Goal: Information Seeking & Learning: Learn about a topic

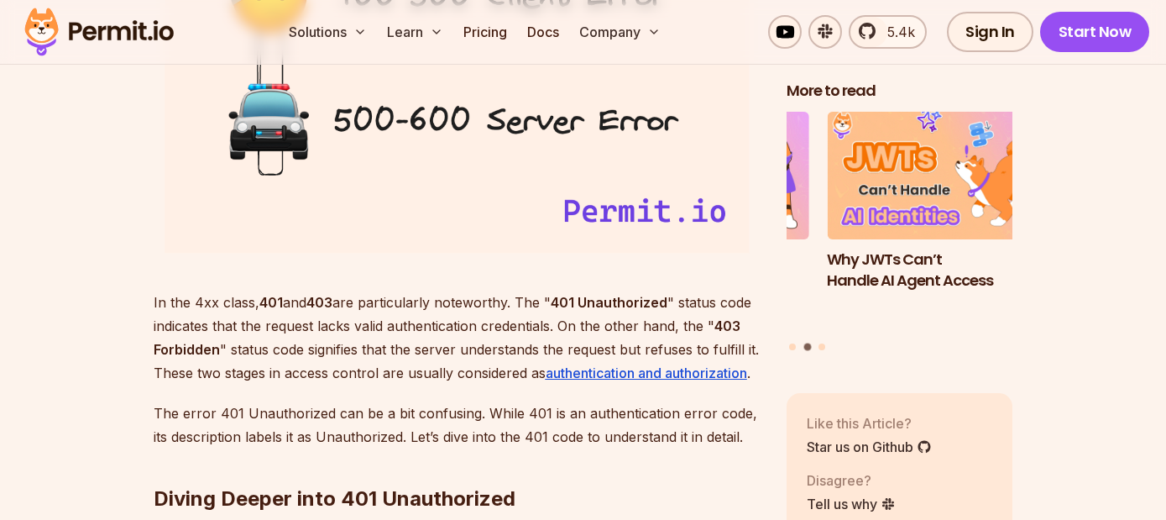
scroll to position [2509, 0]
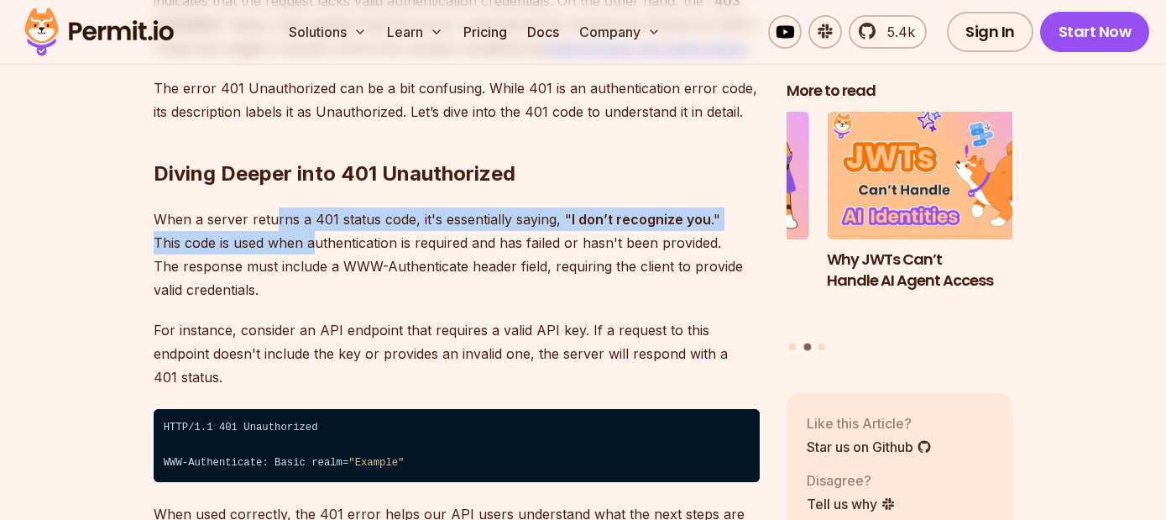
drag, startPoint x: 284, startPoint y: 224, endPoint x: 364, endPoint y: 237, distance: 80.7
click at [355, 236] on p "When a server returns a 401 status code, it's essentially saying, " I don’t rec…" at bounding box center [457, 254] width 606 height 94
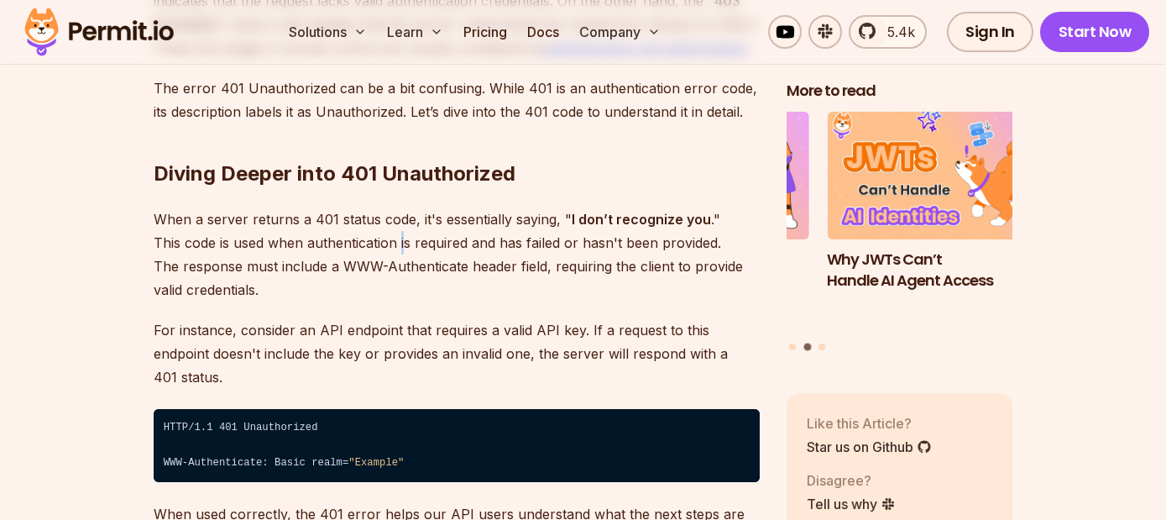
click at [403, 237] on p "When a server returns a 401 status code, it's essentially saying, " I don’t rec…" at bounding box center [457, 254] width 606 height 94
drag, startPoint x: 458, startPoint y: 243, endPoint x: 405, endPoint y: 228, distance: 55.0
click at [443, 238] on p "When a server returns a 401 status code, it's essentially saying, " I don’t rec…" at bounding box center [457, 254] width 606 height 94
click at [405, 228] on p "When a server returns a 401 status code, it's essentially saying, " I don’t rec…" at bounding box center [457, 254] width 606 height 94
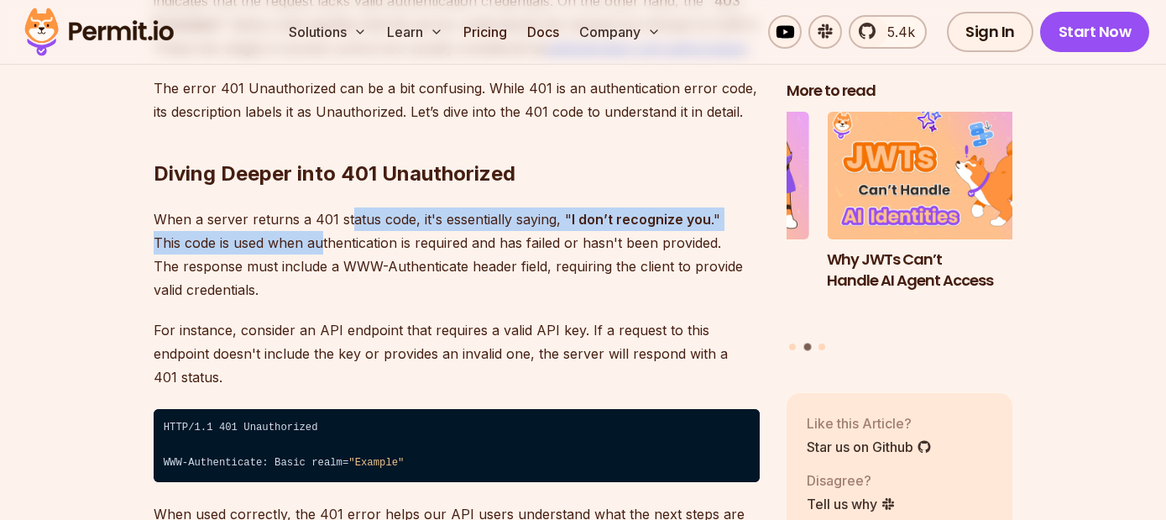
drag, startPoint x: 348, startPoint y: 213, endPoint x: 321, endPoint y: 240, distance: 38.6
click at [321, 240] on p "When a server returns a 401 status code, it's essentially saying, " I don’t rec…" at bounding box center [457, 254] width 606 height 94
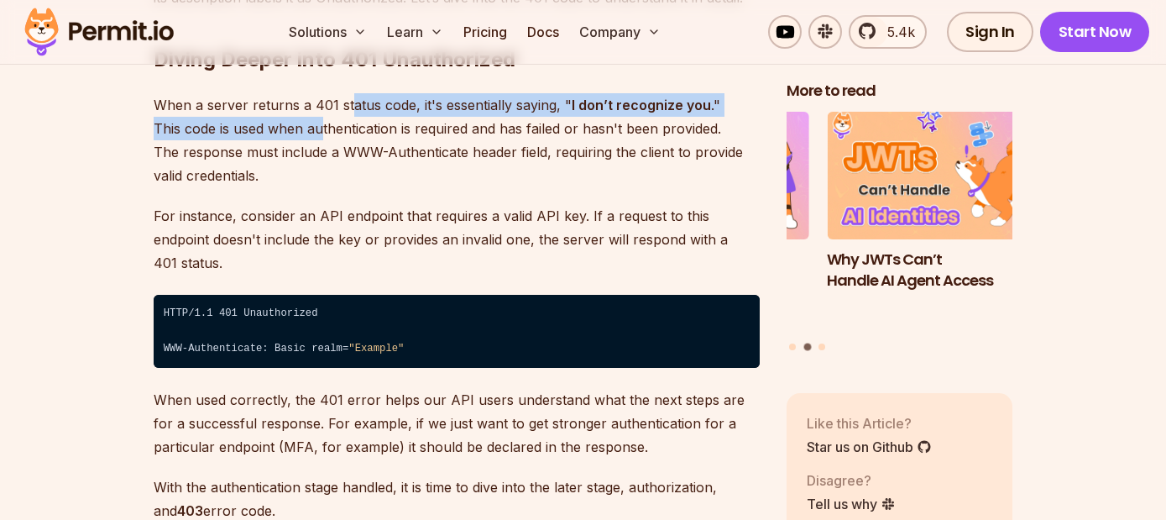
scroll to position [2870, 0]
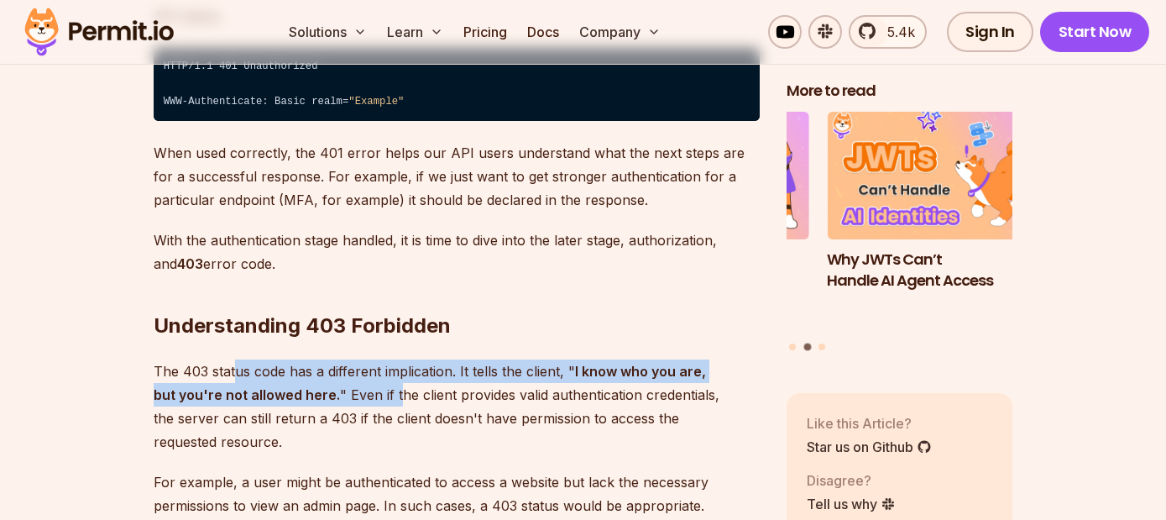
drag, startPoint x: 318, startPoint y: 369, endPoint x: 372, endPoint y: 381, distance: 55.2
click at [372, 381] on p "The 403 status code has a different implication. It tells the client, " I know …" at bounding box center [457, 406] width 606 height 94
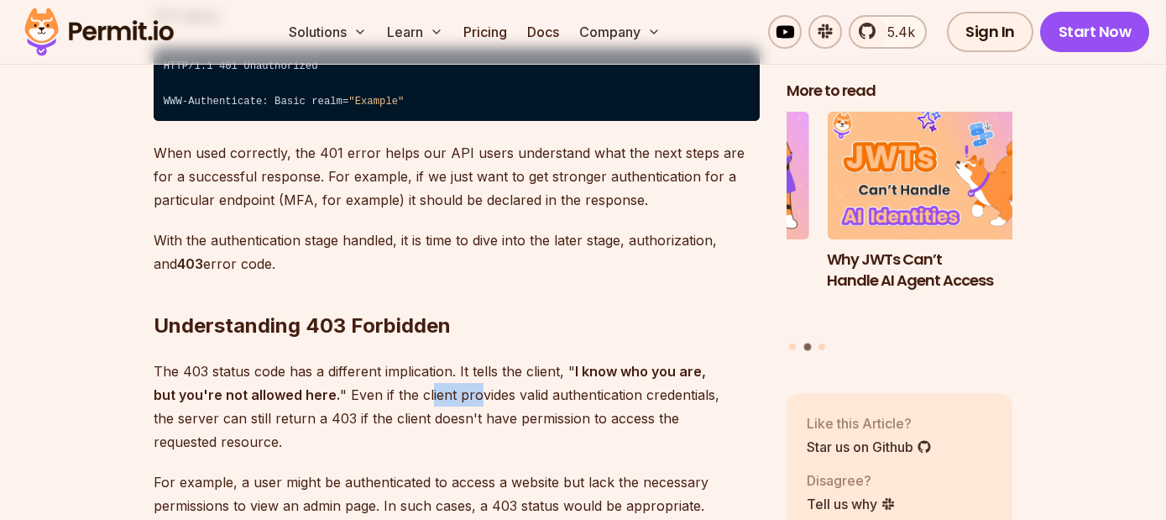
drag, startPoint x: 452, startPoint y: 379, endPoint x: 401, endPoint y: 374, distance: 50.6
click at [401, 374] on p "The 403 status code has a different implication. It tells the client, " I know …" at bounding box center [457, 406] width 606 height 94
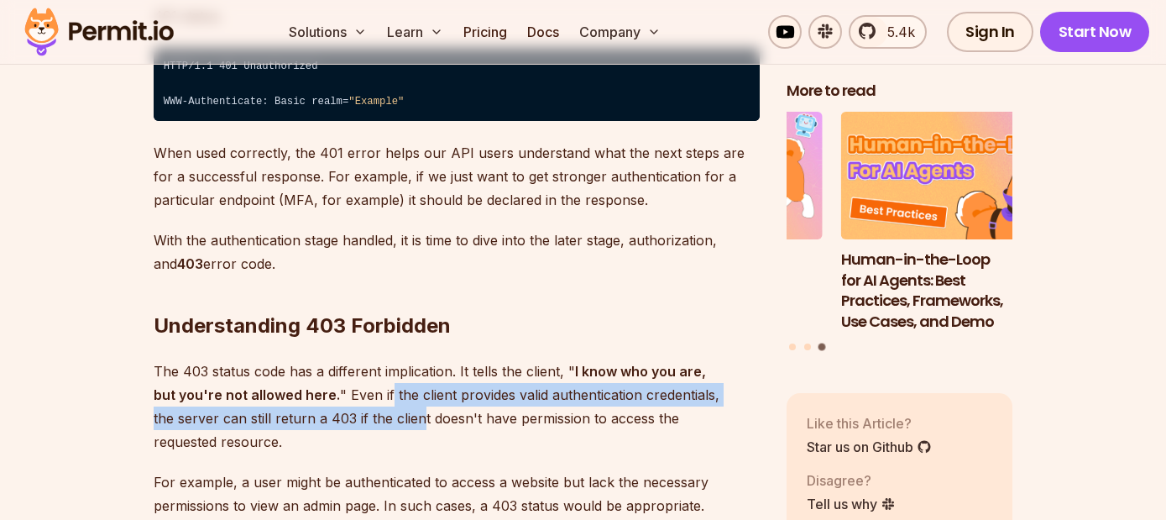
click at [354, 388] on p "The 403 status code has a different implication. It tells the client, " I know …" at bounding box center [457, 406] width 606 height 94
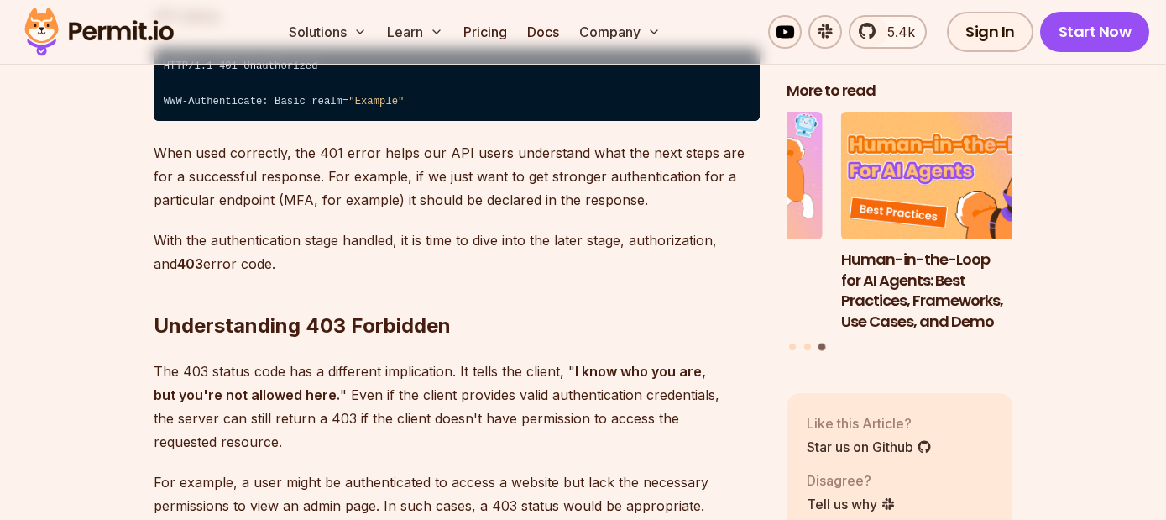
click at [422, 388] on p "The 403 status code has a different implication. It tells the client, " I know …" at bounding box center [457, 406] width 606 height 94
